Goal: Obtain resource: Download file/media

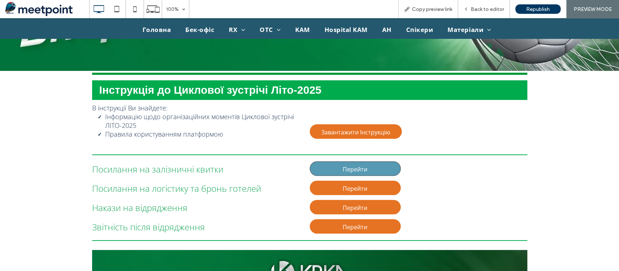
click at [324, 166] on link "Перейти" at bounding box center [355, 168] width 91 height 15
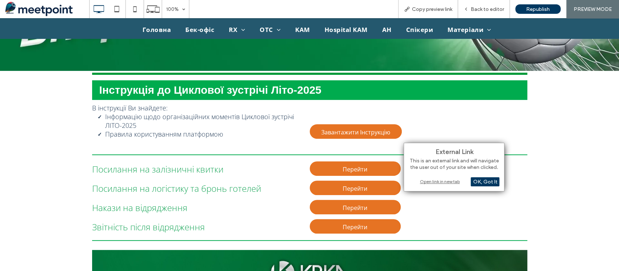
click at [428, 179] on div "Open link in new tab" at bounding box center [454, 181] width 91 height 8
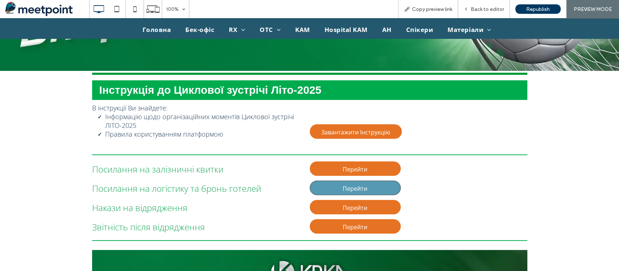
click at [374, 184] on link "Перейти" at bounding box center [355, 187] width 91 height 15
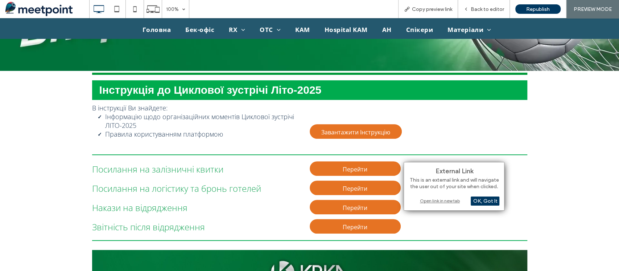
click at [453, 199] on div "Open link in new tab" at bounding box center [454, 201] width 91 height 8
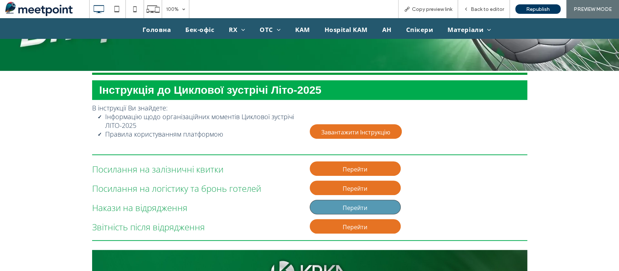
click at [360, 208] on span "Перейти" at bounding box center [355, 207] width 25 height 15
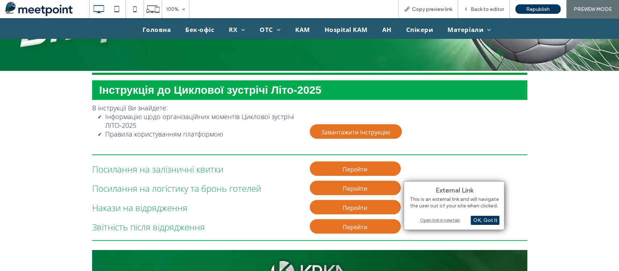
click at [421, 221] on div "Open link in new tab" at bounding box center [454, 220] width 91 height 8
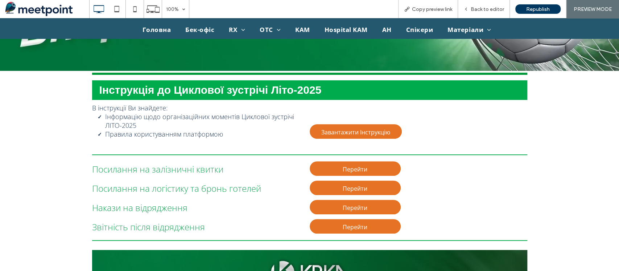
click at [334, 122] on div "Завантажити Інструкцію Click To Paste" at bounding box center [419, 125] width 218 height 51
click at [343, 176] on span "Перейти" at bounding box center [355, 168] width 25 height 15
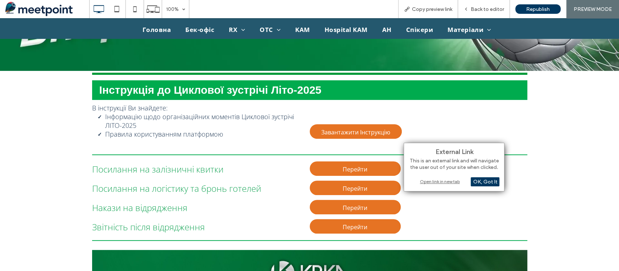
click at [310, 233] on div "Перейти Click To Paste" at bounding box center [419, 226] width 218 height 19
click at [335, 225] on link "Перейти" at bounding box center [355, 226] width 91 height 15
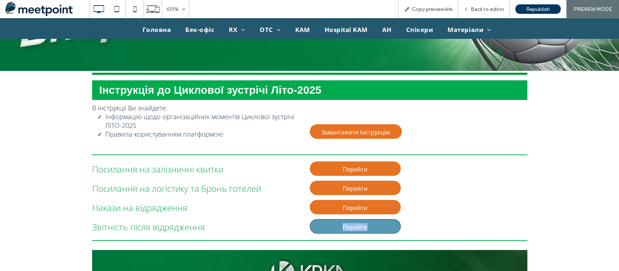
click at [360, 223] on span "Перейти" at bounding box center [355, 226] width 25 height 15
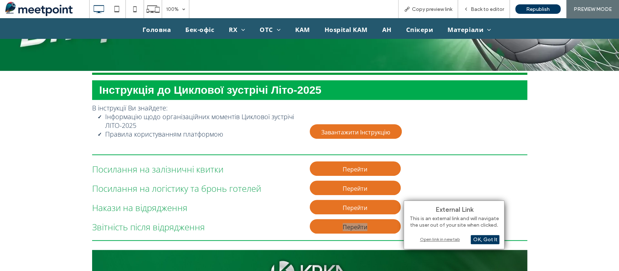
click at [447, 238] on div "Open link in new tab" at bounding box center [454, 239] width 91 height 8
